Goal: Information Seeking & Learning: Learn about a topic

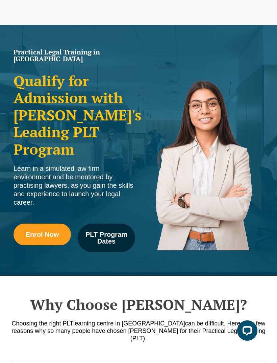
click at [102, 231] on span "PLT Program Dates" at bounding box center [107, 238] width 48 height 14
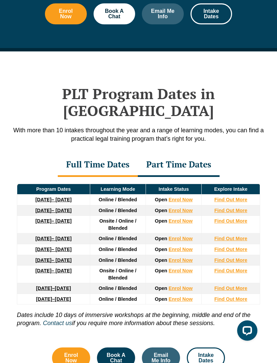
scroll to position [802, 0]
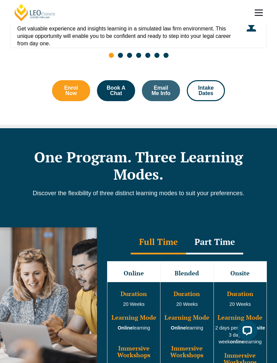
scroll to position [353, 0]
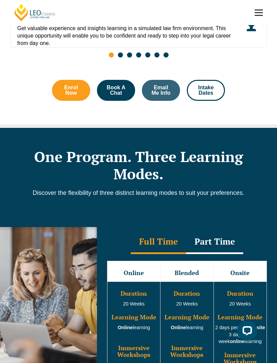
click at [216, 230] on div "Part Time" at bounding box center [214, 242] width 57 height 24
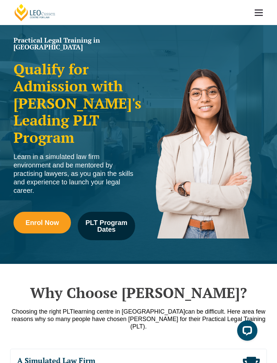
scroll to position [0, 0]
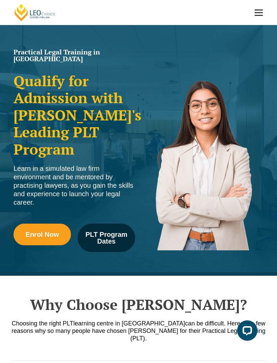
click at [264, 16] on link at bounding box center [259, 12] width 25 height 25
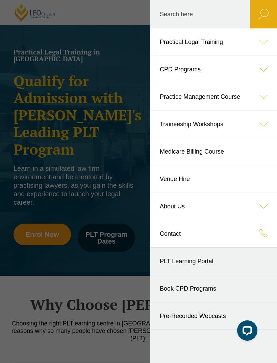
click at [208, 44] on link "Practical Legal Training" at bounding box center [214, 41] width 127 height 27
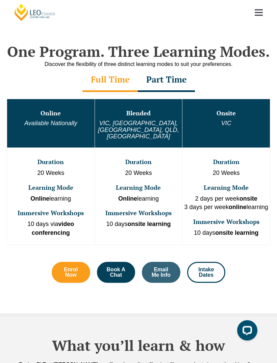
scroll to position [225, 0]
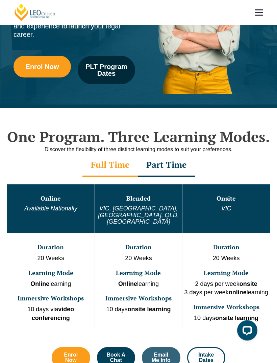
click at [100, 64] on span "PLT Program Dates" at bounding box center [107, 71] width 48 height 14
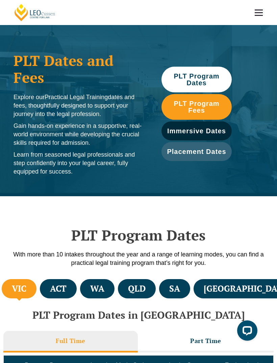
click at [209, 75] on span "PLT Program Dates" at bounding box center [197, 80] width 64 height 14
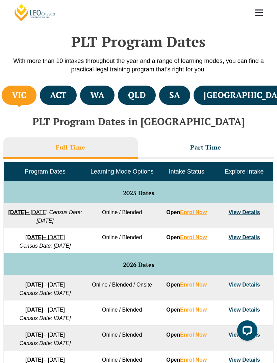
scroll to position [194, 0]
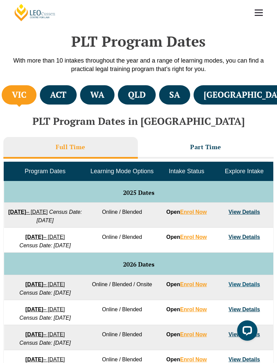
click at [146, 98] on h4 "QLD" at bounding box center [137, 94] width 18 height 11
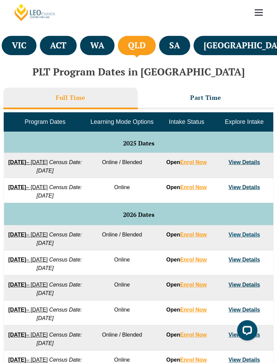
scroll to position [243, 0]
click at [200, 99] on h3 "Part Time" at bounding box center [206, 98] width 31 height 8
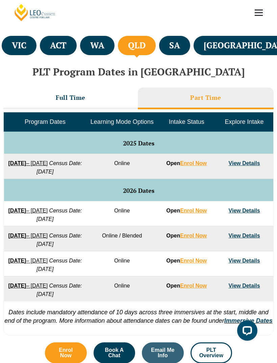
click at [244, 239] on link "View Details" at bounding box center [244, 236] width 31 height 6
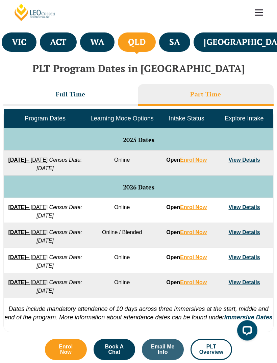
scroll to position [247, 0]
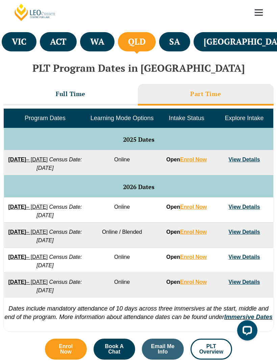
click at [247, 159] on link "View Details" at bounding box center [244, 160] width 31 height 6
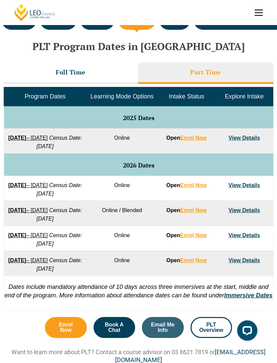
click at [253, 187] on link "View Details" at bounding box center [244, 185] width 31 height 6
click at [248, 188] on link "View Details" at bounding box center [244, 185] width 31 height 6
click at [248, 213] on link "View Details" at bounding box center [244, 210] width 31 height 6
click at [67, 73] on h3 "Full Time" at bounding box center [71, 72] width 30 height 8
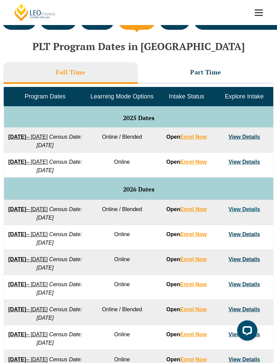
click at [252, 165] on link "View Details" at bounding box center [244, 162] width 31 height 6
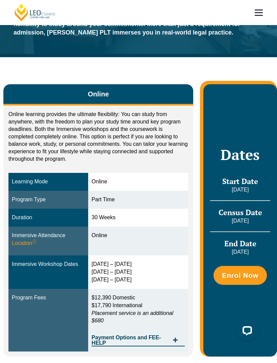
scroll to position [49, 0]
